Goal: Task Accomplishment & Management: Complete application form

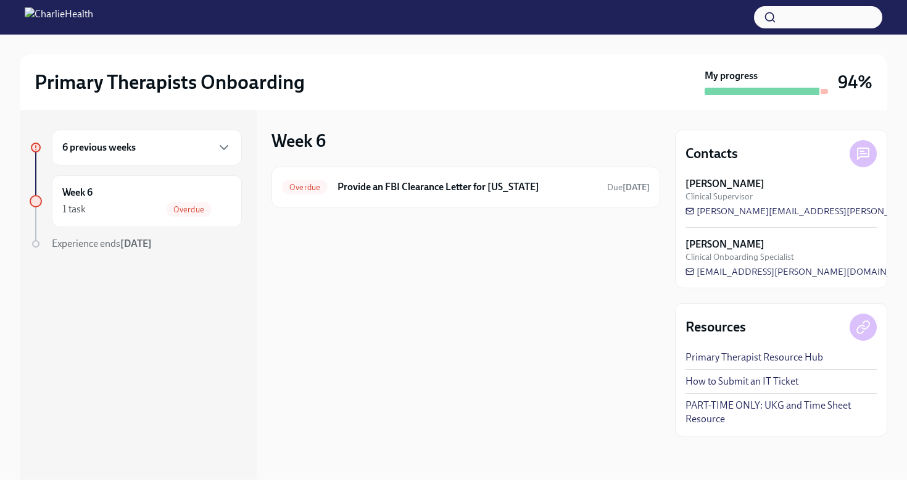
click at [214, 159] on div "6 previous weeks" at bounding box center [147, 148] width 190 height 36
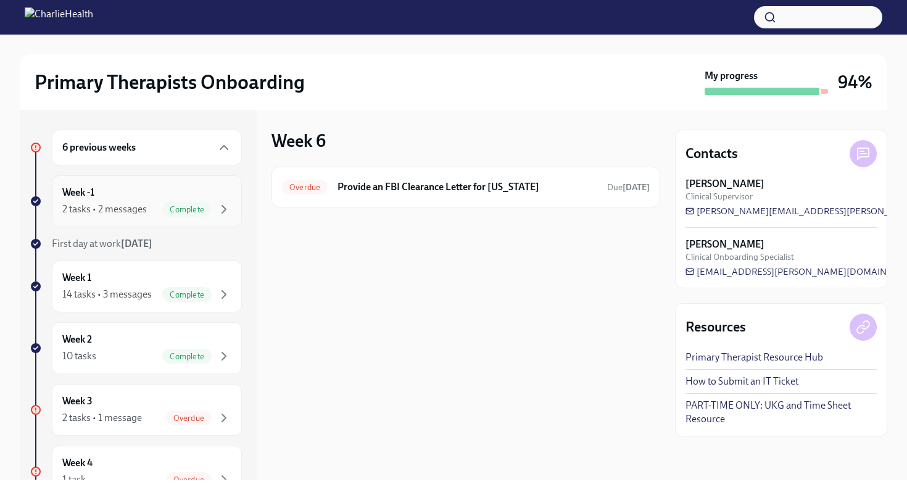
click at [147, 225] on div "Week -1 2 tasks • 2 messages Complete" at bounding box center [147, 201] width 190 height 52
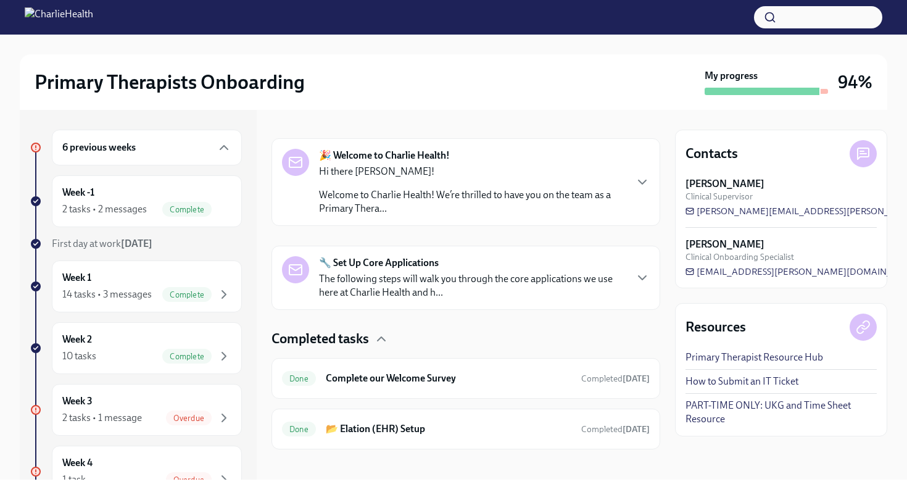
scroll to position [184, 0]
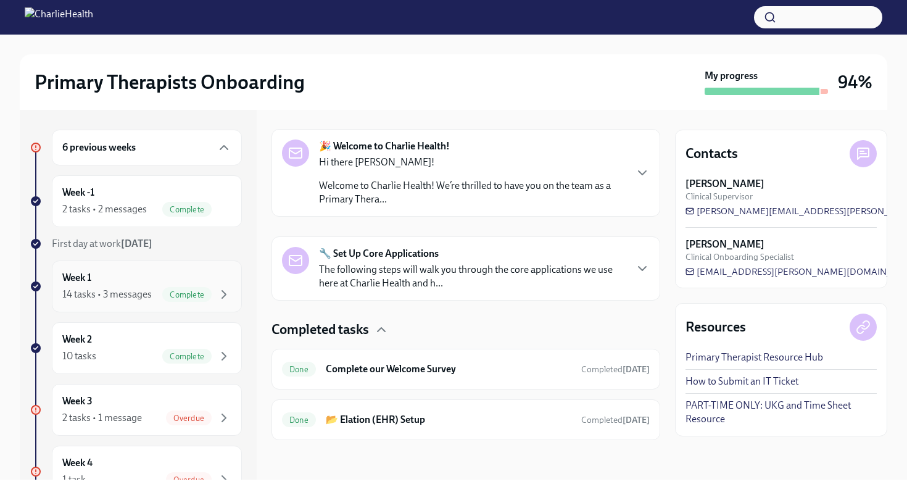
click at [143, 276] on div "Week 1 14 tasks • 3 messages Complete" at bounding box center [146, 286] width 169 height 31
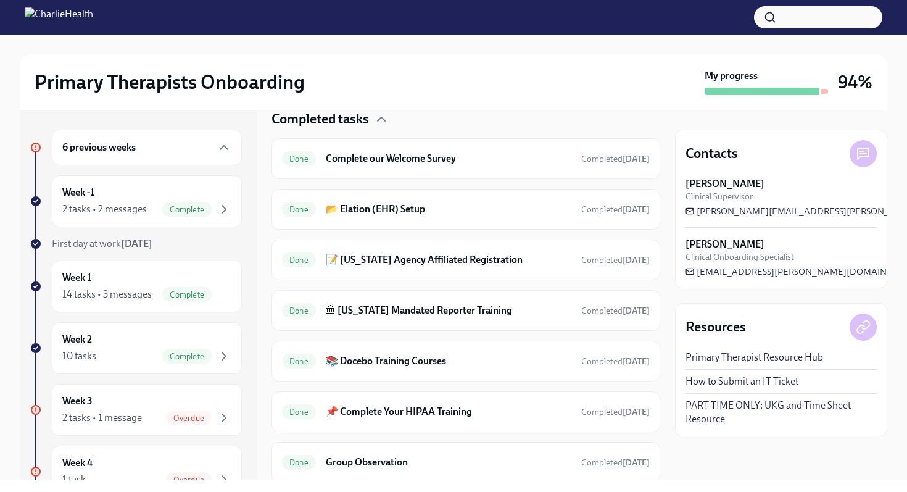
scroll to position [530, 0]
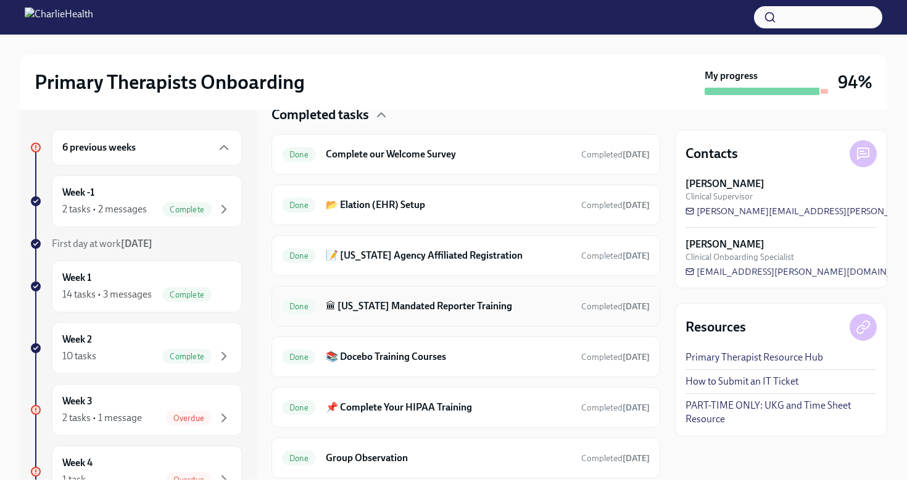
click at [355, 300] on h6 "🏛 [US_STATE] Mandated Reporter Training" at bounding box center [449, 306] width 246 height 14
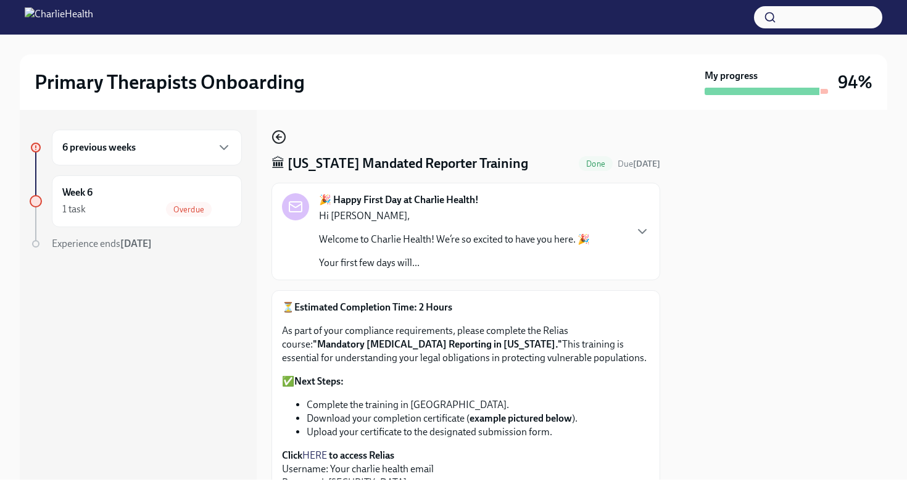
click at [283, 139] on icon "button" at bounding box center [278, 137] width 15 height 15
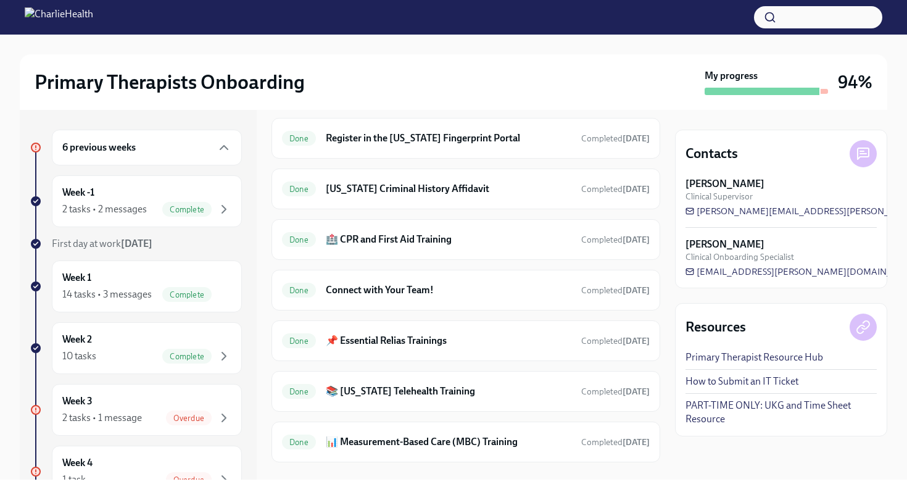
scroll to position [901, 0]
click at [369, 337] on h6 "📌 Essential Relias Trainings" at bounding box center [449, 340] width 246 height 14
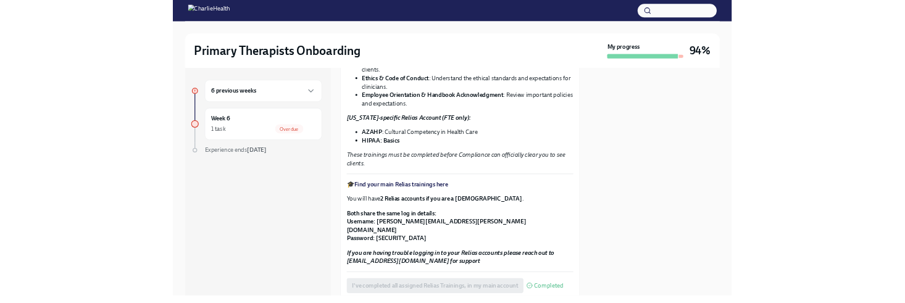
scroll to position [182, 0]
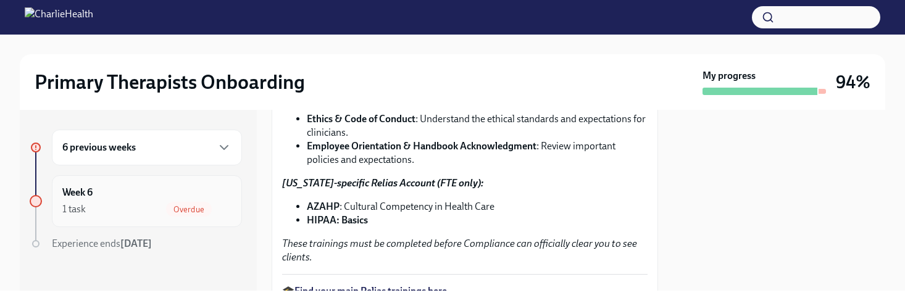
click at [111, 199] on div "Week 6 1 task Overdue" at bounding box center [146, 201] width 169 height 31
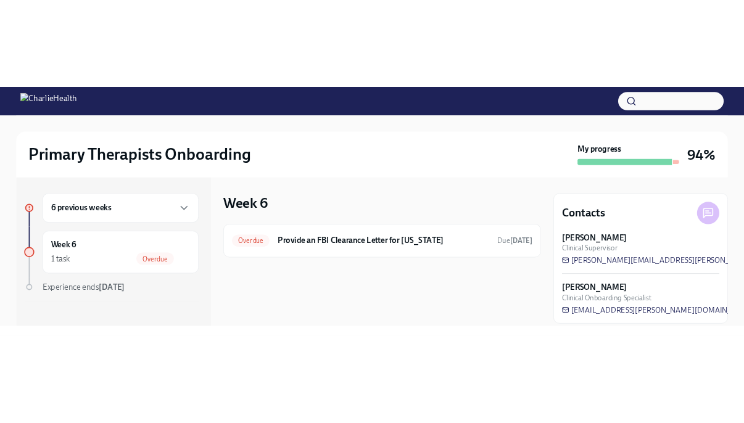
scroll to position [9, 0]
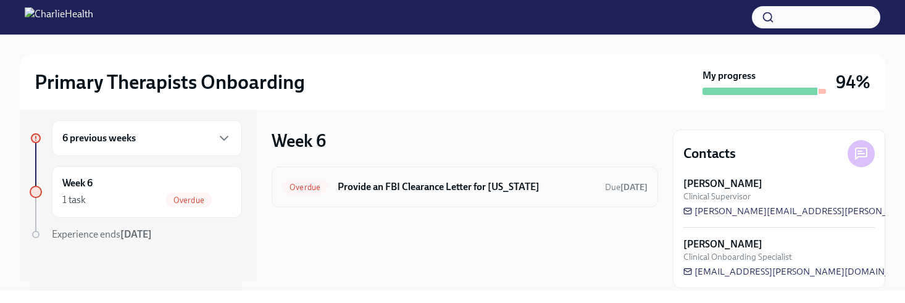
click at [431, 184] on h6 "Provide an FBI Clearance Letter for [US_STATE]" at bounding box center [466, 187] width 257 height 14
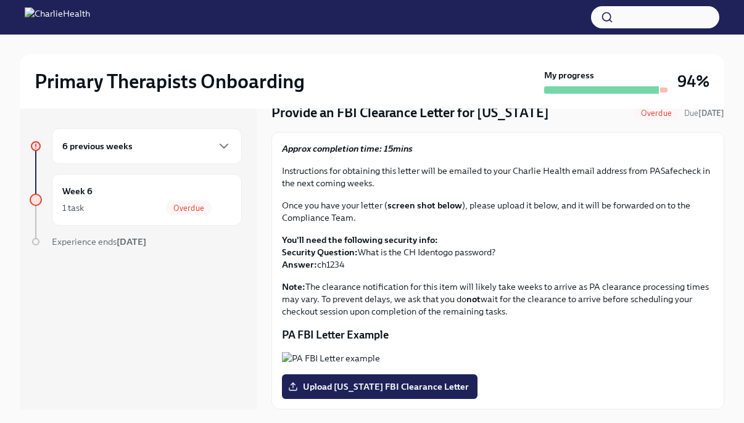
scroll to position [21, 0]
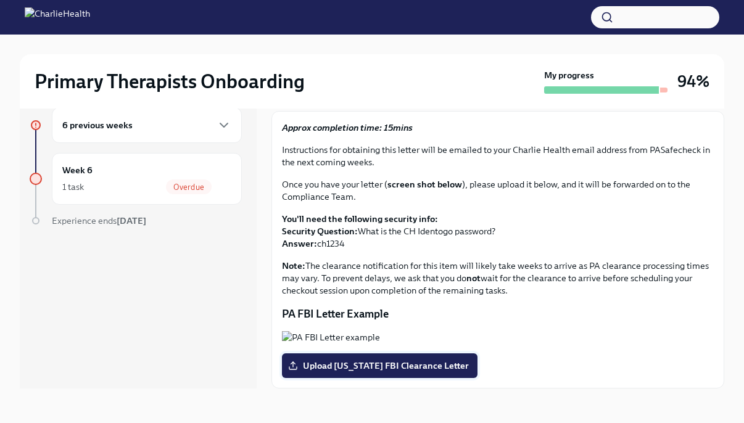
click at [446, 367] on span "Upload [US_STATE] FBI Clearance Letter" at bounding box center [380, 366] width 178 height 12
click at [0, 0] on input "Upload [US_STATE] FBI Clearance Letter" at bounding box center [0, 0] width 0 height 0
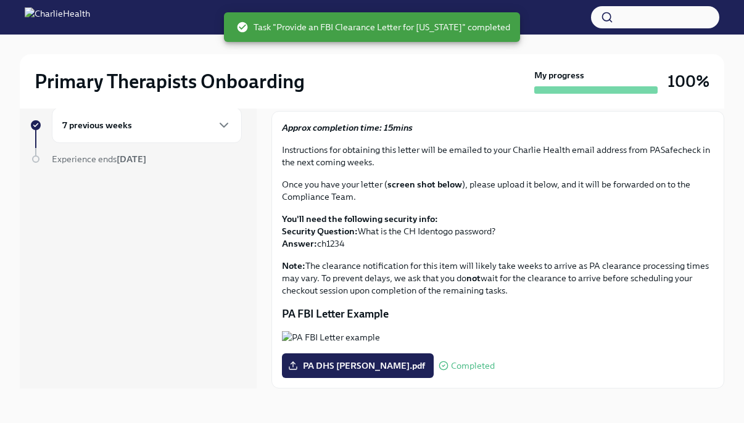
scroll to position [0, 0]
